Goal: Use online tool/utility: Utilize a website feature to perform a specific function

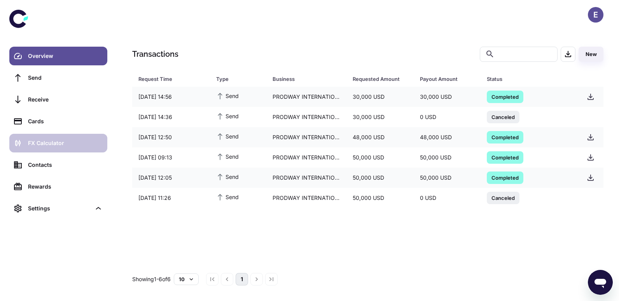
click at [56, 136] on link "FX Calculator" at bounding box center [58, 143] width 98 height 19
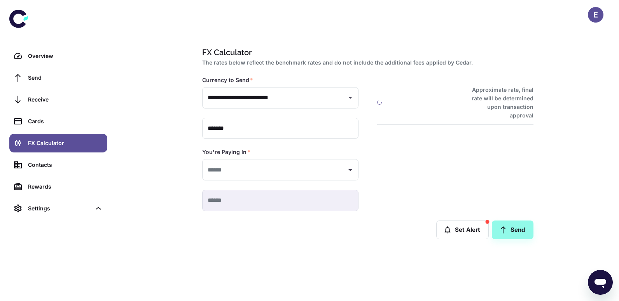
type input "**********"
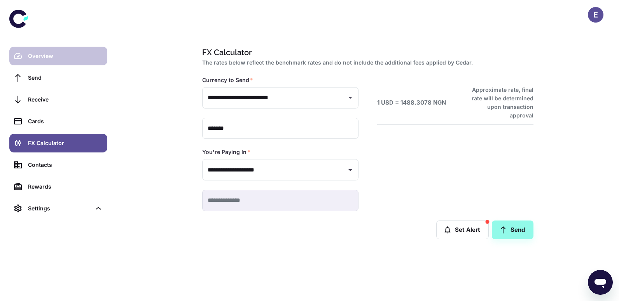
click at [69, 53] on div "Overview" at bounding box center [65, 56] width 75 height 9
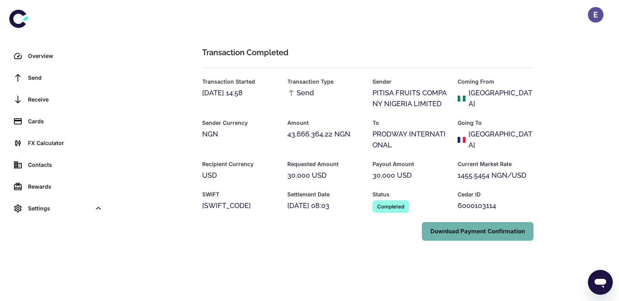
click at [458, 226] on button "Download Payment Confirmation" at bounding box center [478, 231] width 112 height 19
